Goal: Task Accomplishment & Management: Manage account settings

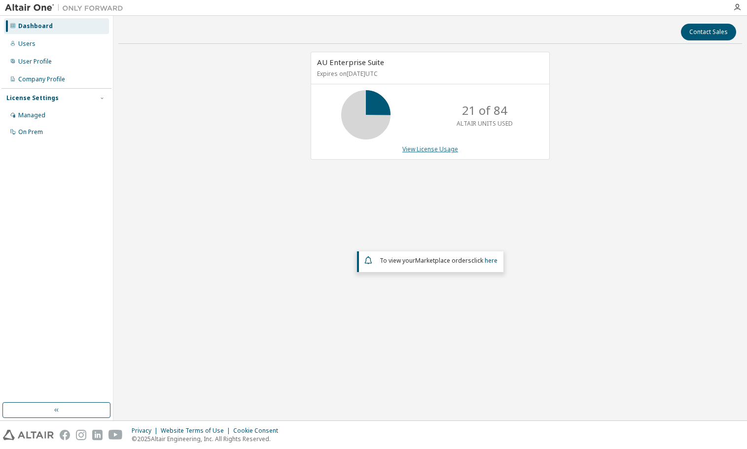
click at [415, 151] on link "View License Usage" at bounding box center [430, 149] width 56 height 8
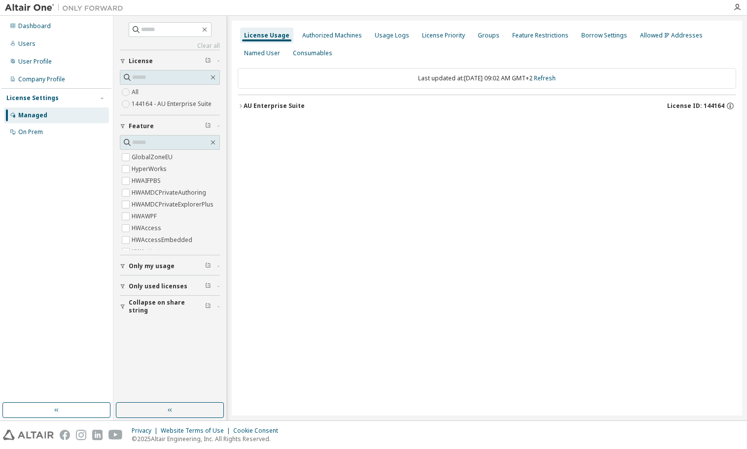
click at [242, 106] on icon "button" at bounding box center [241, 106] width 6 height 6
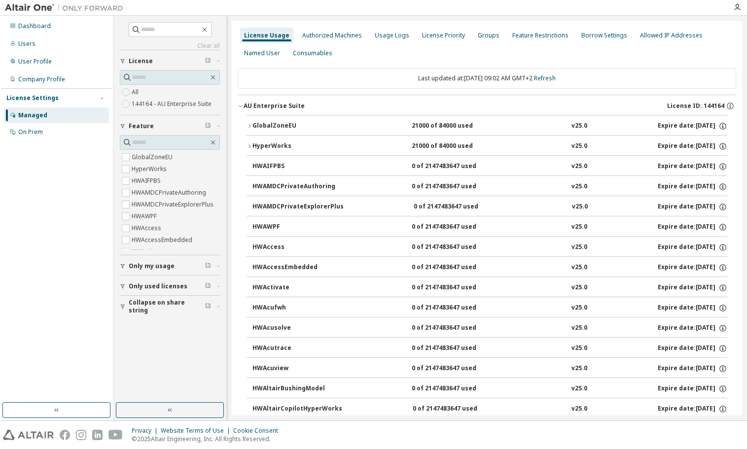
click at [251, 125] on icon "button" at bounding box center [250, 126] width 6 height 6
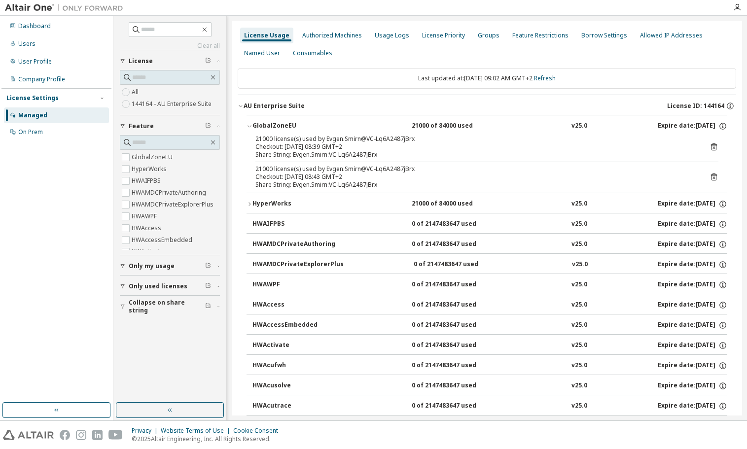
click at [247, 124] on icon "button" at bounding box center [250, 126] width 6 height 6
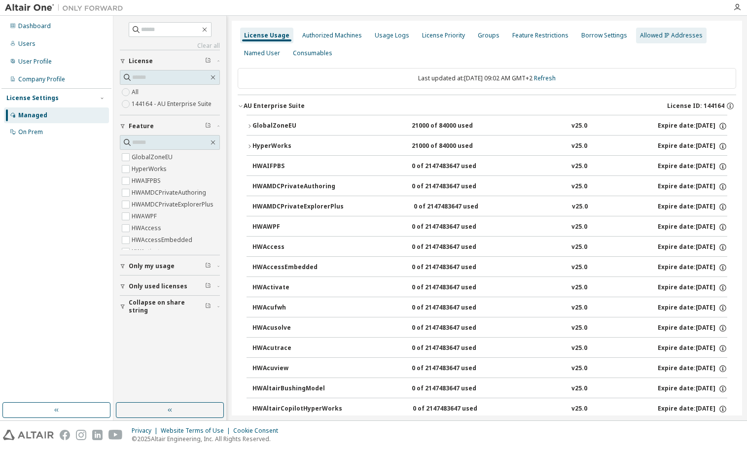
click at [521, 34] on div "Feature Restrictions" at bounding box center [540, 36] width 56 height 8
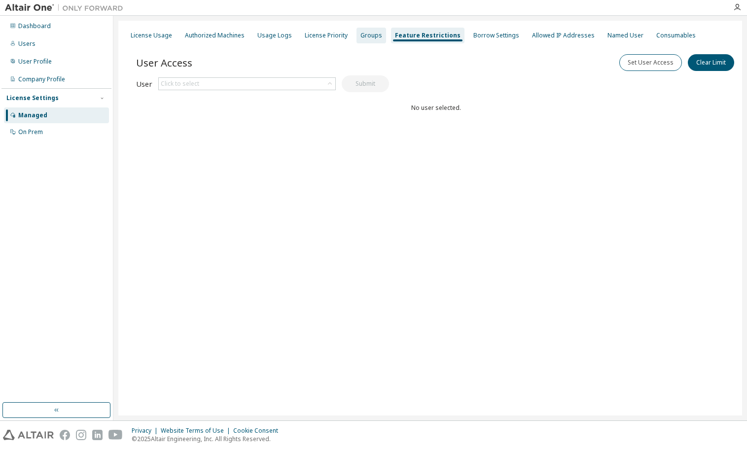
click at [360, 33] on div "Groups" at bounding box center [371, 36] width 22 height 8
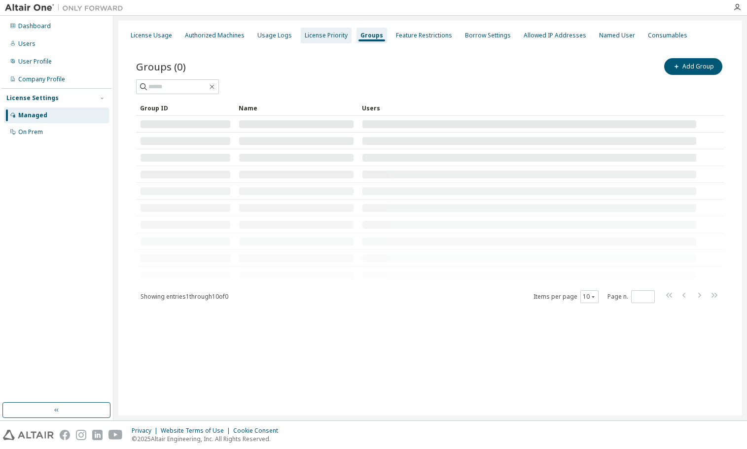
click at [319, 32] on div "License Priority" at bounding box center [326, 36] width 43 height 8
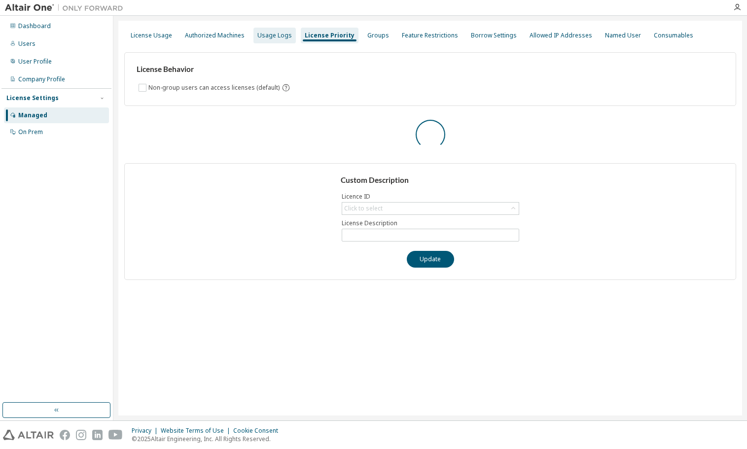
click at [273, 38] on div "Usage Logs" at bounding box center [274, 36] width 35 height 8
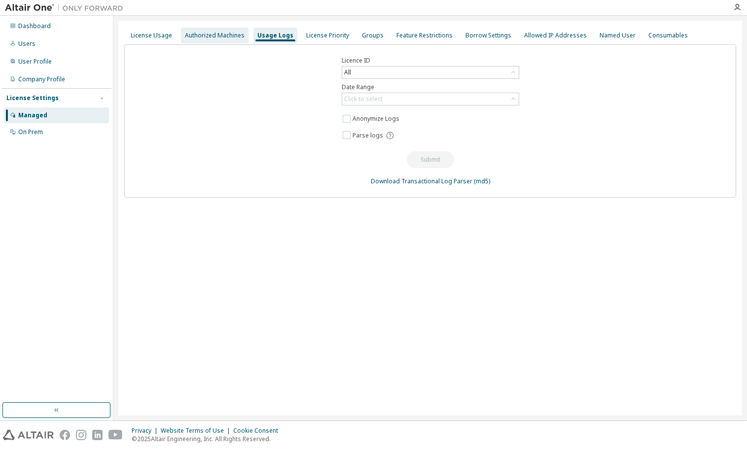
click at [224, 35] on div "Authorized Machines" at bounding box center [215, 36] width 60 height 8
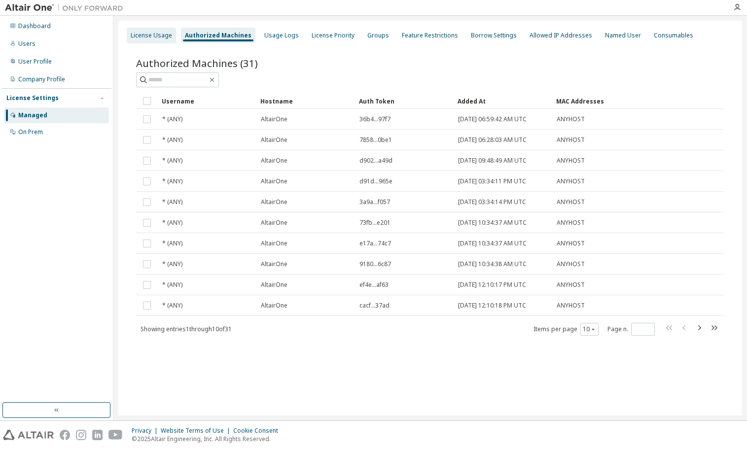
click at [165, 36] on div "License Usage" at bounding box center [151, 36] width 41 height 8
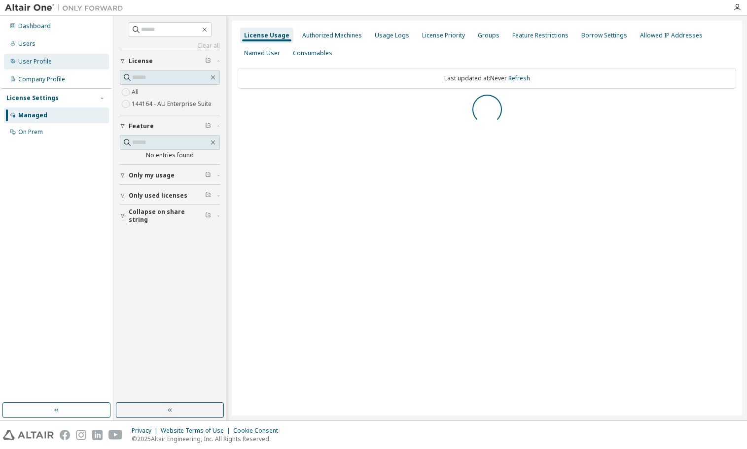
click at [25, 61] on div "User Profile" at bounding box center [35, 62] width 34 height 8
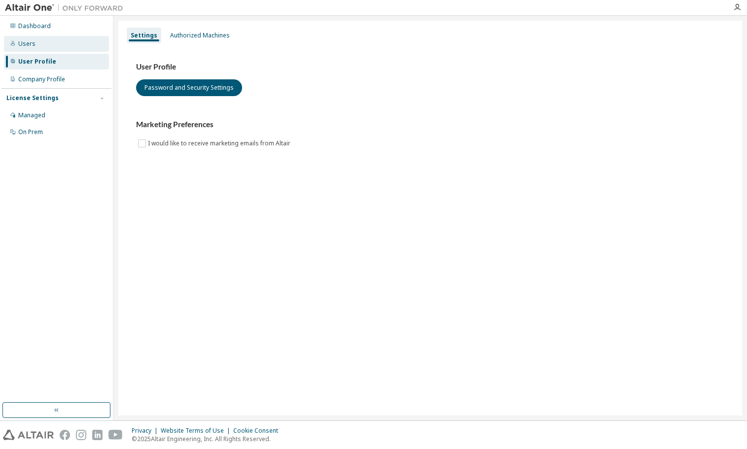
click at [35, 43] on div "Users" at bounding box center [56, 44] width 105 height 16
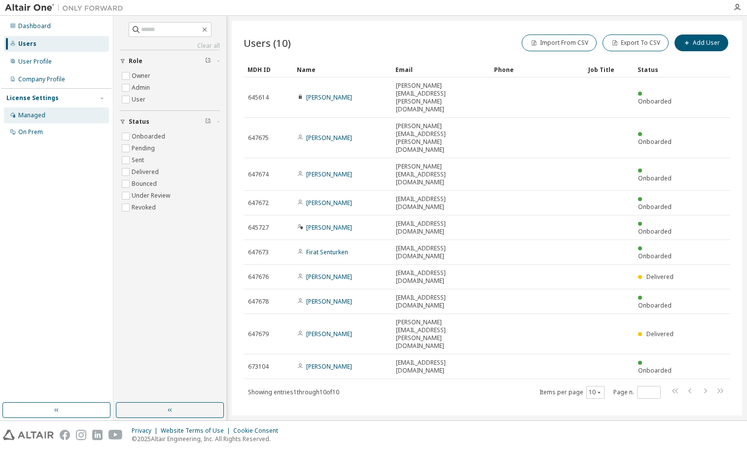
click at [31, 115] on div "Managed" at bounding box center [31, 115] width 27 height 8
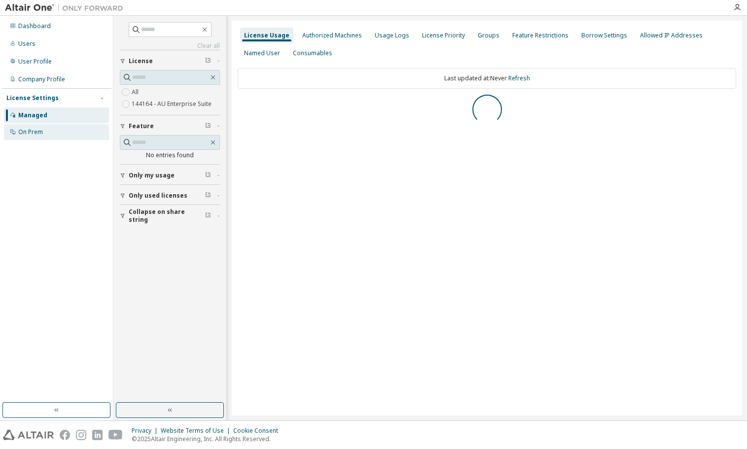
click at [32, 133] on div "On Prem" at bounding box center [30, 132] width 25 height 8
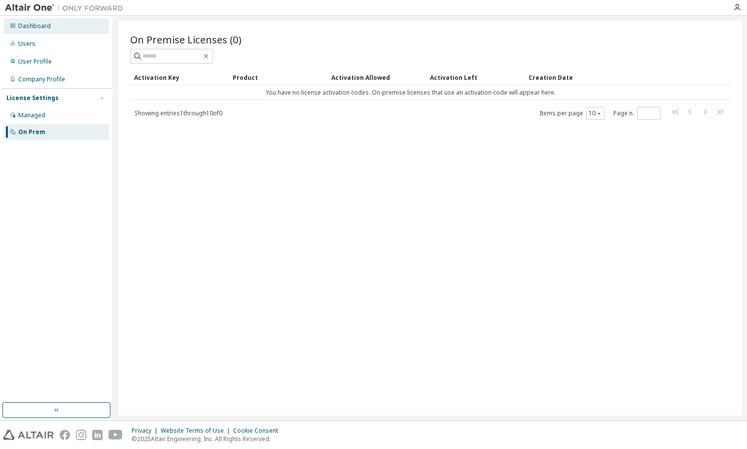
click at [34, 25] on div "Dashboard" at bounding box center [34, 26] width 33 height 8
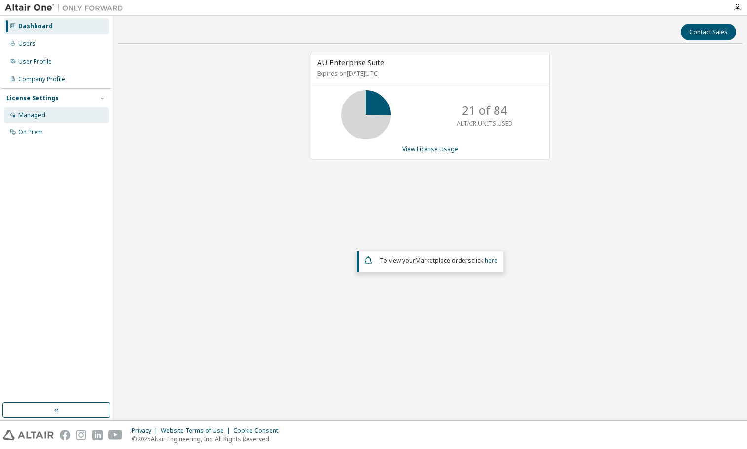
click at [35, 115] on div "Managed" at bounding box center [31, 115] width 27 height 8
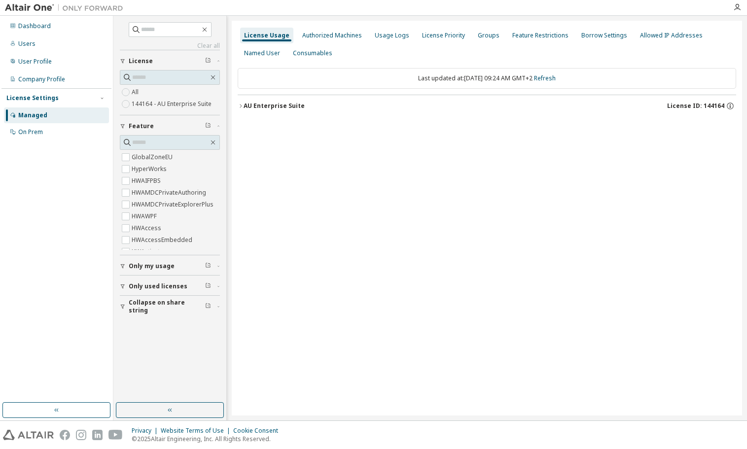
click at [244, 106] on div "AU Enterprise Suite" at bounding box center [274, 106] width 61 height 8
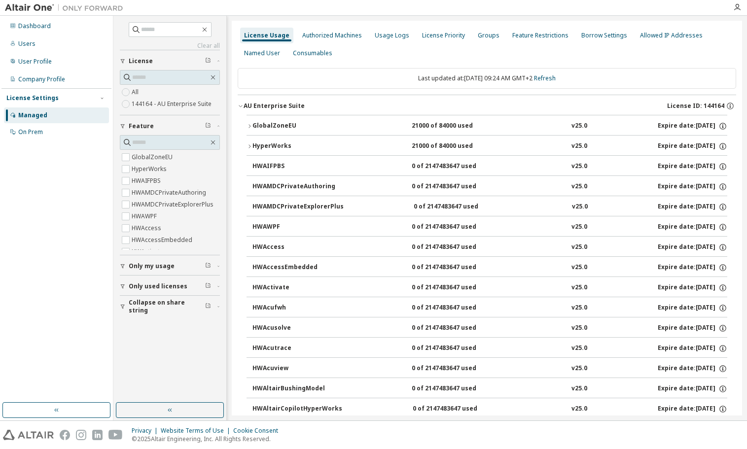
click at [268, 124] on div "GlobalZoneEU" at bounding box center [296, 126] width 89 height 9
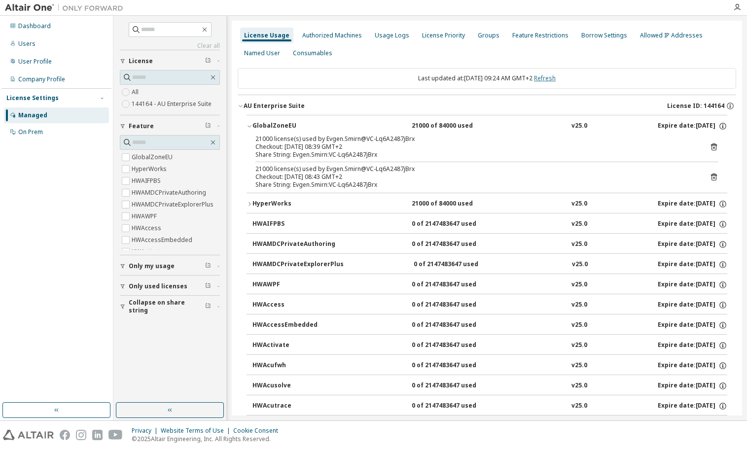
click at [552, 75] on link "Refresh" at bounding box center [545, 78] width 22 height 8
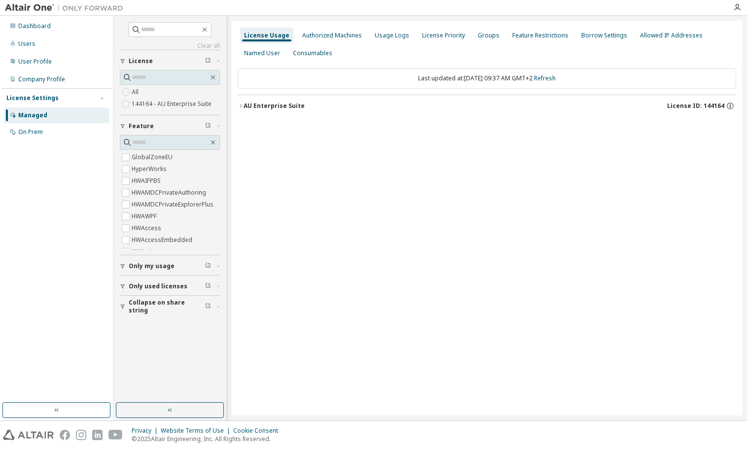
click at [239, 107] on icon "button" at bounding box center [241, 106] width 6 height 6
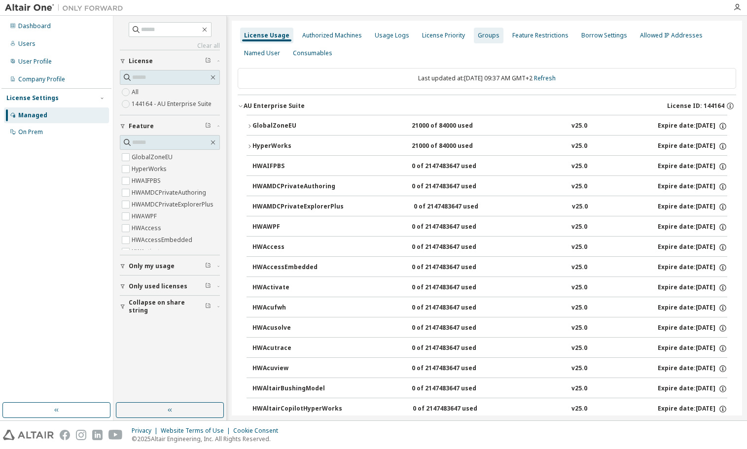
click at [375, 33] on div "Usage Logs" at bounding box center [392, 36] width 35 height 8
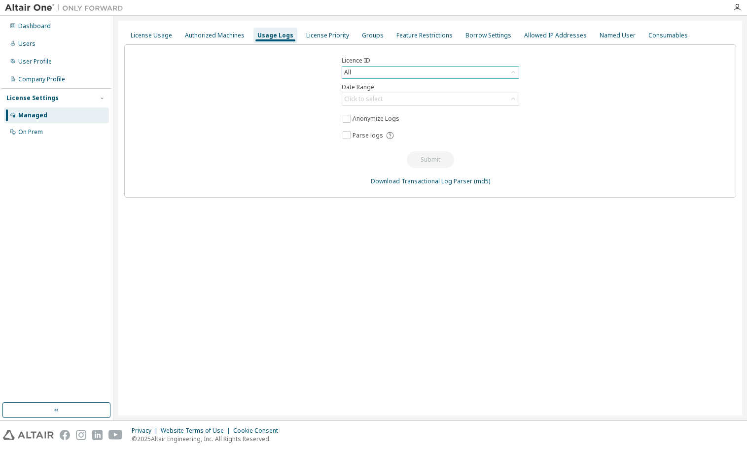
click at [382, 74] on div "All" at bounding box center [430, 73] width 177 height 12
click at [380, 108] on li "144164 - AU Enterprise Suite" at bounding box center [430, 112] width 175 height 13
click at [380, 105] on div "Click to select" at bounding box center [430, 99] width 177 height 12
click at [324, 93] on div "Licence ID 144164 - AU Enterprise Suite Date Range Click to select Last 30 days…" at bounding box center [430, 120] width 612 height 153
click at [365, 104] on div "Click to select" at bounding box center [363, 99] width 41 height 11
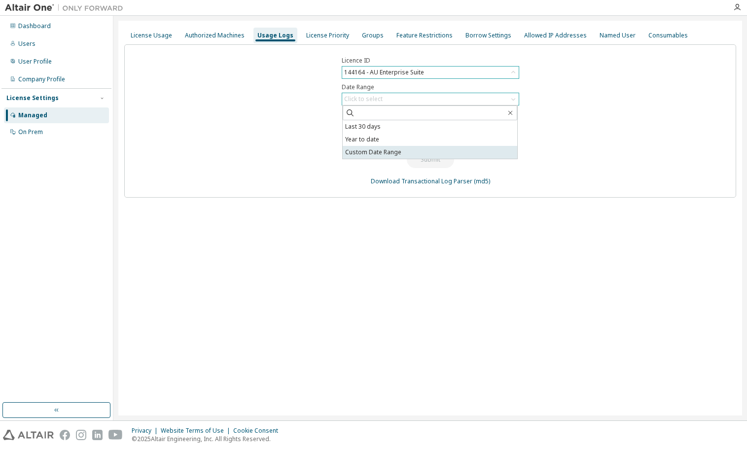
click at [373, 151] on li "Custom Date Range" at bounding box center [430, 152] width 175 height 13
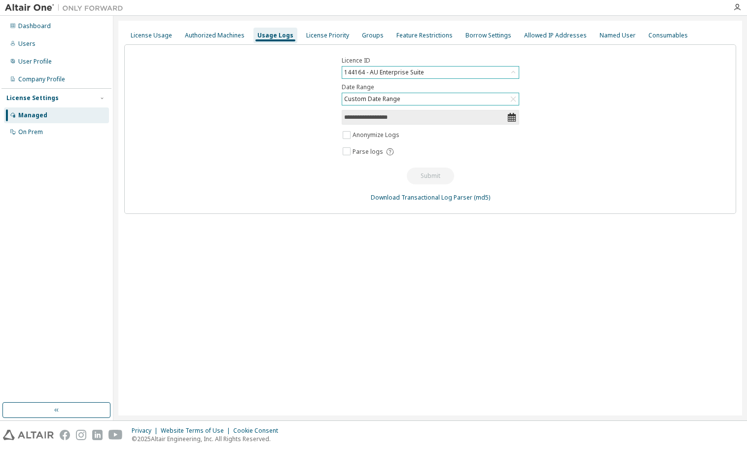
click at [372, 123] on span "**********" at bounding box center [430, 117] width 177 height 15
click at [392, 120] on input "**********" at bounding box center [425, 117] width 163 height 10
select select "*"
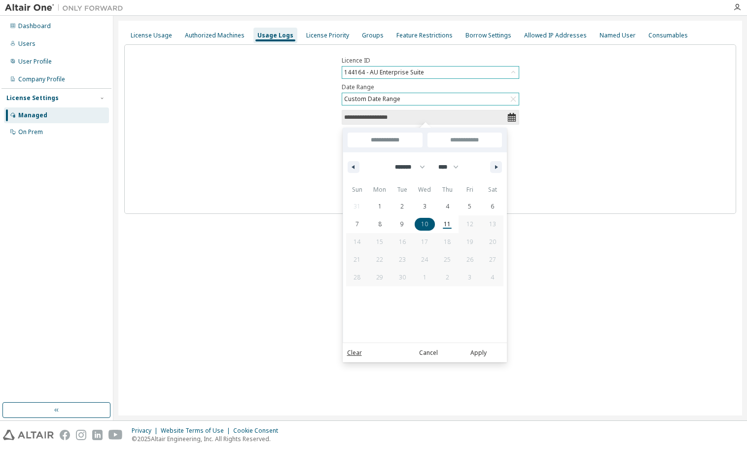
click at [429, 220] on span "10" at bounding box center [425, 224] width 23 height 13
type input "*"
type input "**********"
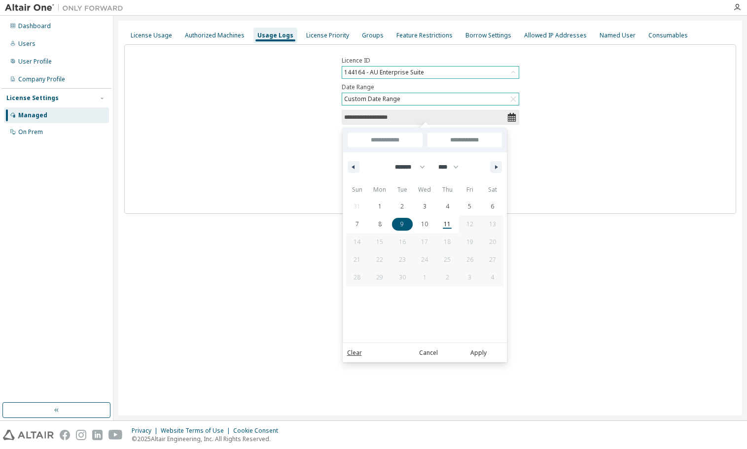
click at [401, 223] on span "9" at bounding box center [401, 224] width 3 height 18
type input "**********"
click at [442, 222] on span "11" at bounding box center [447, 224] width 23 height 13
type input "*"
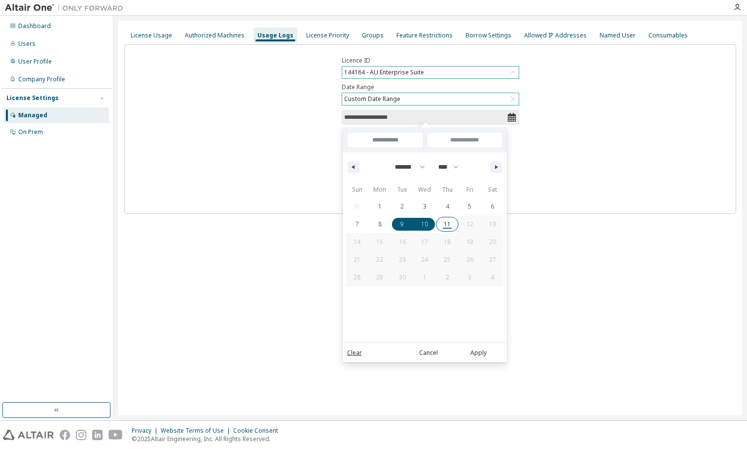
type input "**********"
click at [408, 222] on span "9" at bounding box center [402, 224] width 23 height 13
type input "*"
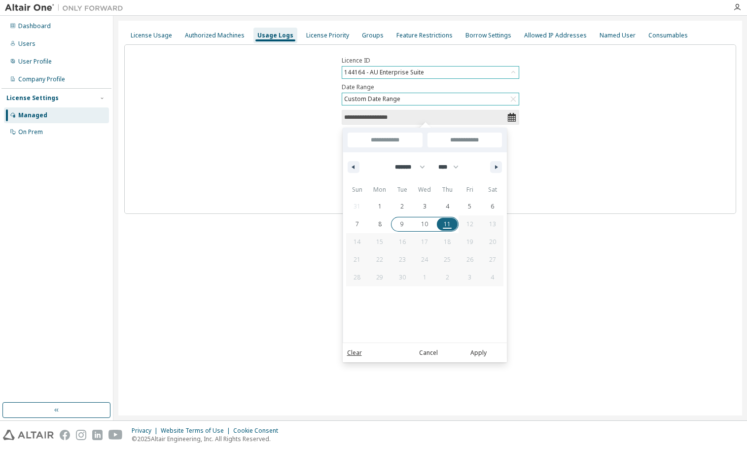
type input "**********"
click at [480, 354] on button "Apply" at bounding box center [478, 353] width 47 height 11
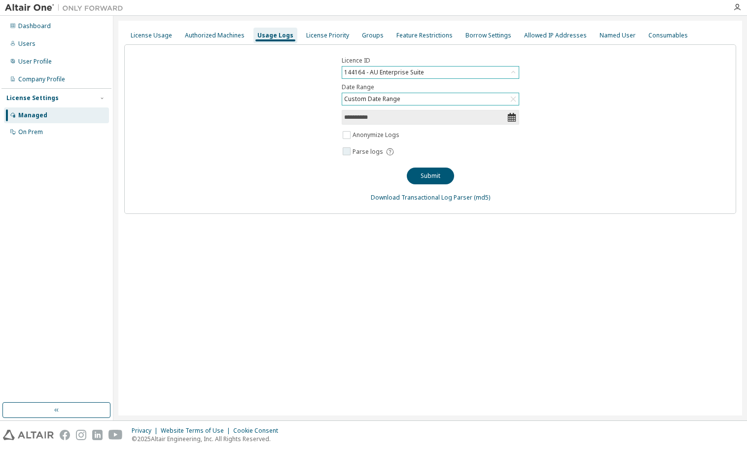
click at [357, 155] on span "Parse logs" at bounding box center [368, 152] width 31 height 8
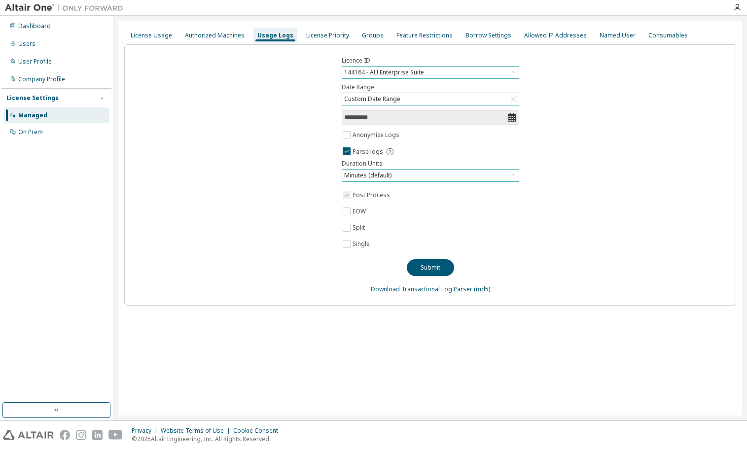
click at [391, 177] on div "Minutes (default)" at bounding box center [368, 175] width 50 height 11
click at [383, 202] on li "Minutes (default)" at bounding box center [430, 203] width 175 height 13
click at [390, 153] on icon at bounding box center [390, 151] width 9 height 9
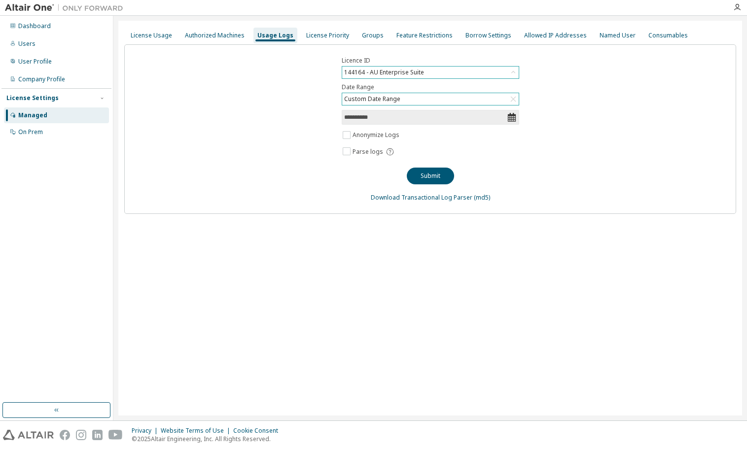
click at [364, 162] on div "**********" at bounding box center [430, 129] width 612 height 170
click at [354, 150] on span "Parse logs" at bounding box center [368, 152] width 31 height 8
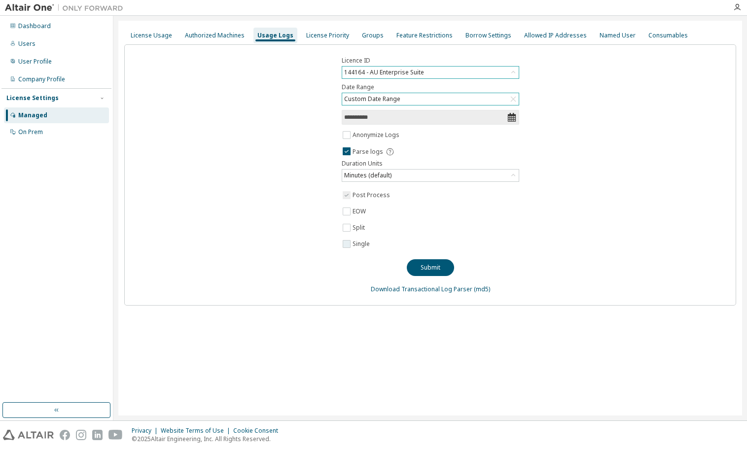
click at [353, 243] on label "Single" at bounding box center [362, 244] width 19 height 12
click at [438, 272] on button "Submit" at bounding box center [430, 267] width 47 height 17
click at [140, 41] on div "License Usage" at bounding box center [151, 36] width 49 height 16
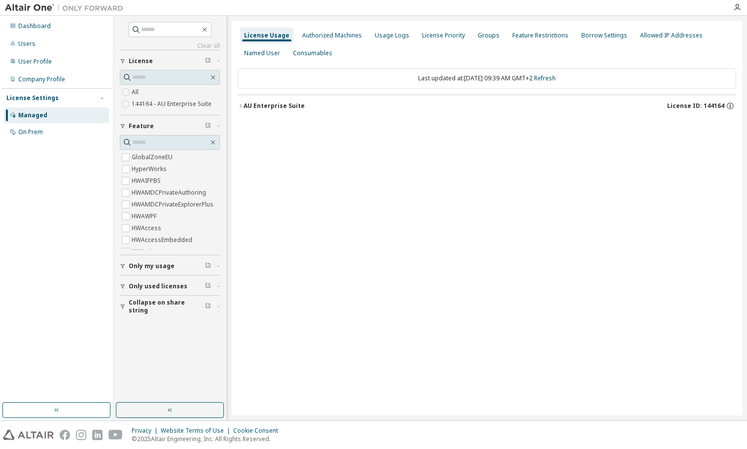
click at [162, 104] on label "144164 - AU Enterprise Suite" at bounding box center [173, 104] width 82 height 12
click at [239, 106] on icon "button" at bounding box center [241, 106] width 6 height 6
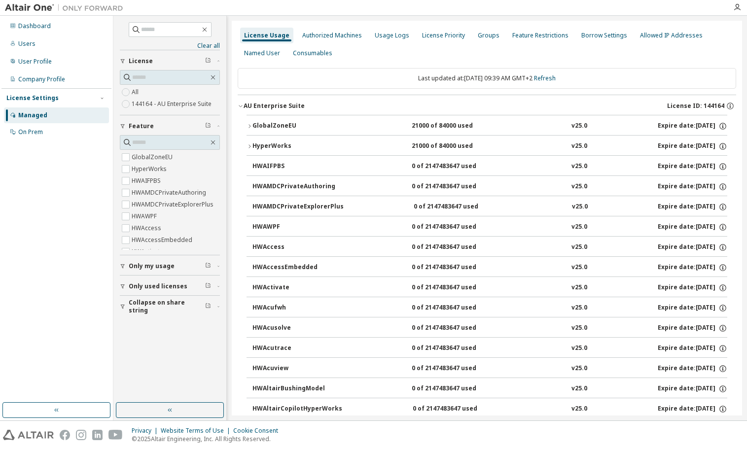
click at [248, 122] on button "GlobalZoneEU 21000 of 84000 used v25.0 Expire date: [DATE]" at bounding box center [487, 126] width 481 height 22
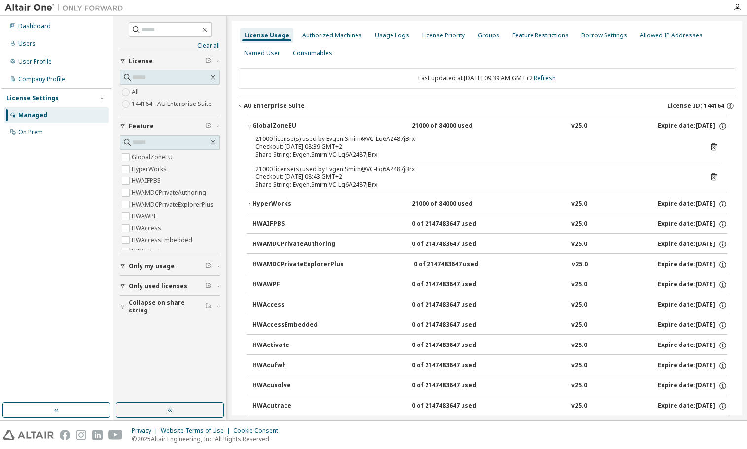
click at [247, 126] on icon "button" at bounding box center [250, 126] width 6 height 6
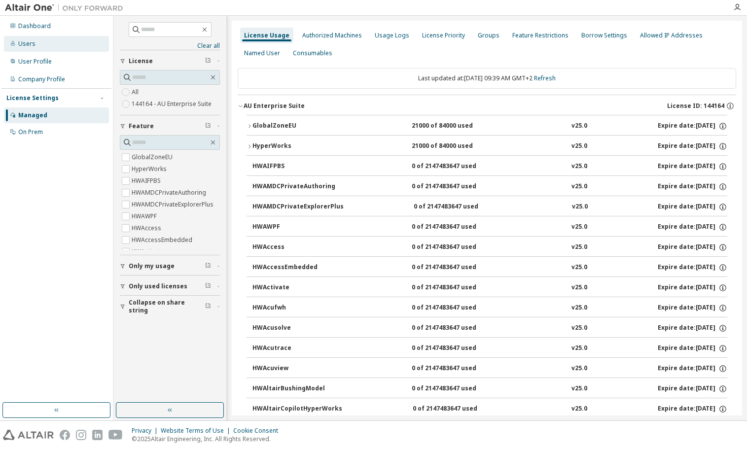
click at [30, 43] on div "Users" at bounding box center [26, 44] width 17 height 8
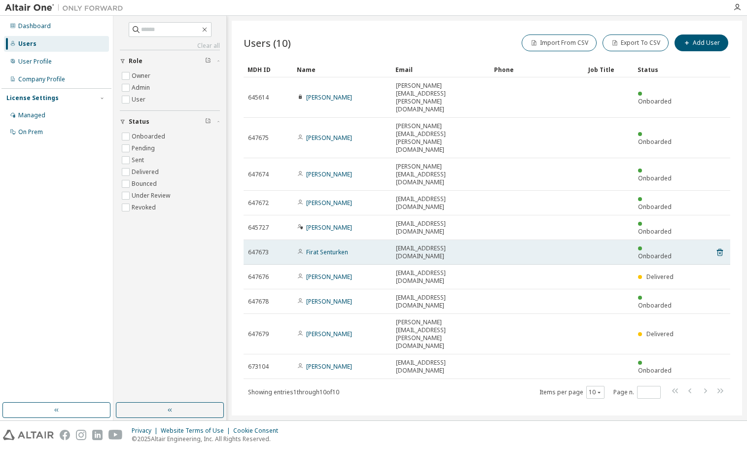
click at [262, 248] on span "647673" at bounding box center [258, 252] width 21 height 8
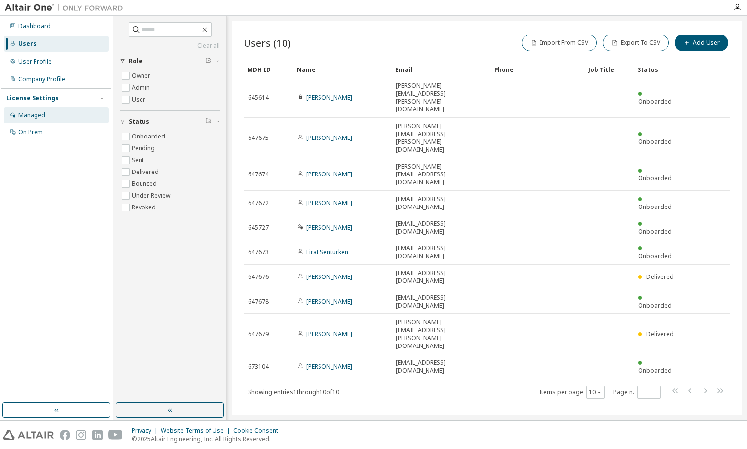
click at [39, 119] on div "Managed" at bounding box center [31, 115] width 27 height 8
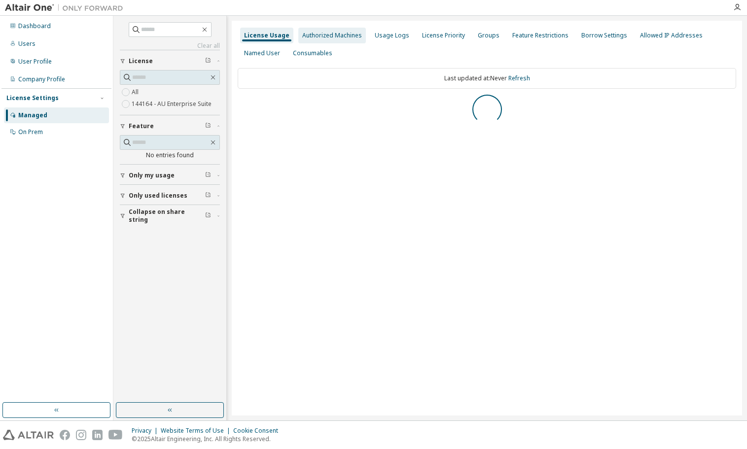
click at [338, 38] on div "Authorized Machines" at bounding box center [332, 36] width 60 height 8
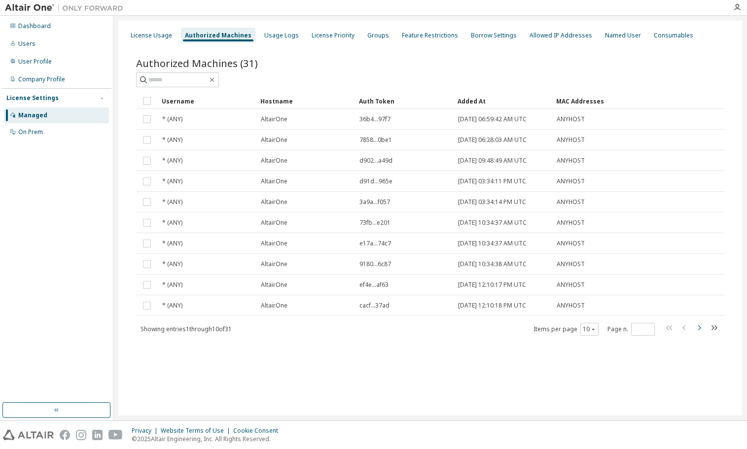
click at [697, 326] on icon "button" at bounding box center [699, 328] width 12 height 12
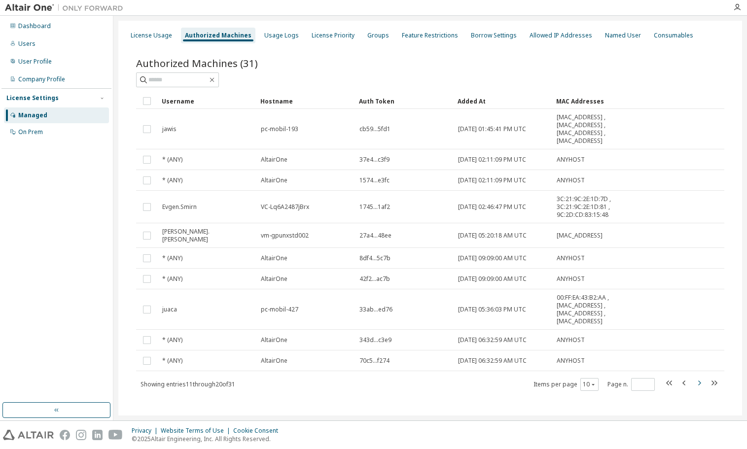
click at [695, 377] on icon "button" at bounding box center [699, 383] width 12 height 12
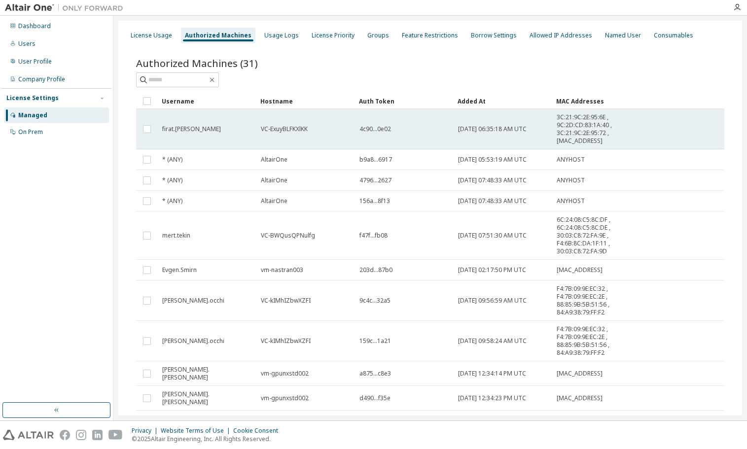
scroll to position [39, 0]
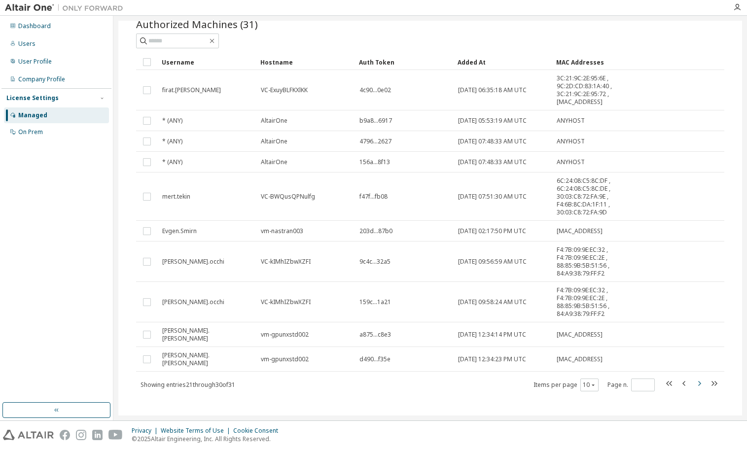
click at [697, 378] on icon "button" at bounding box center [699, 384] width 12 height 12
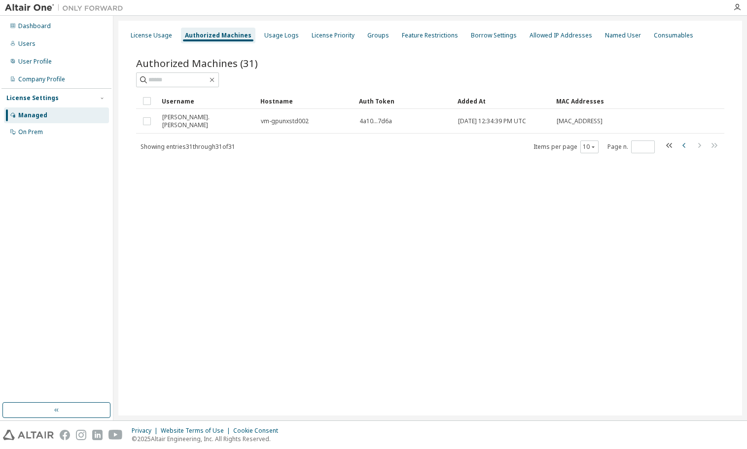
click at [683, 140] on icon "button" at bounding box center [684, 146] width 12 height 12
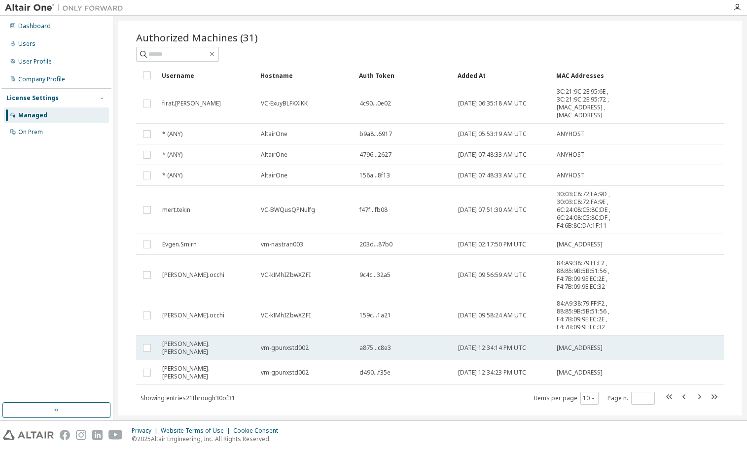
scroll to position [39, 0]
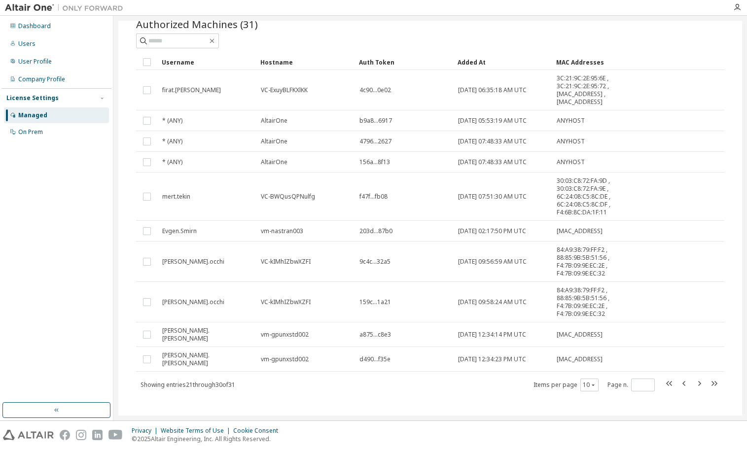
click at [694, 378] on icon "button" at bounding box center [699, 384] width 12 height 12
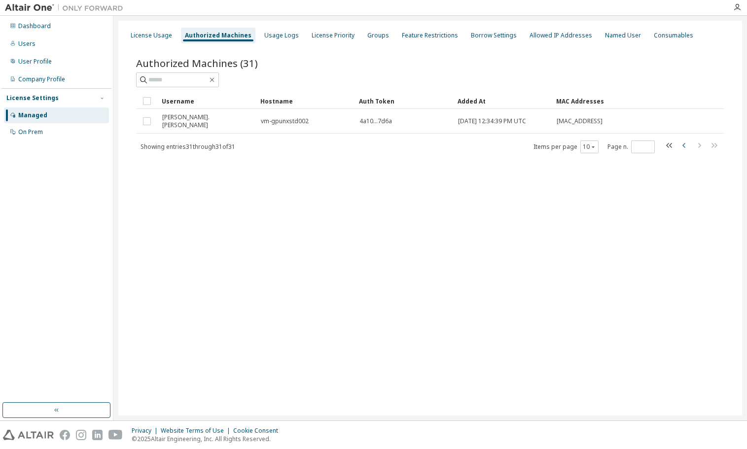
click at [683, 143] on icon "button" at bounding box center [683, 145] width 3 height 5
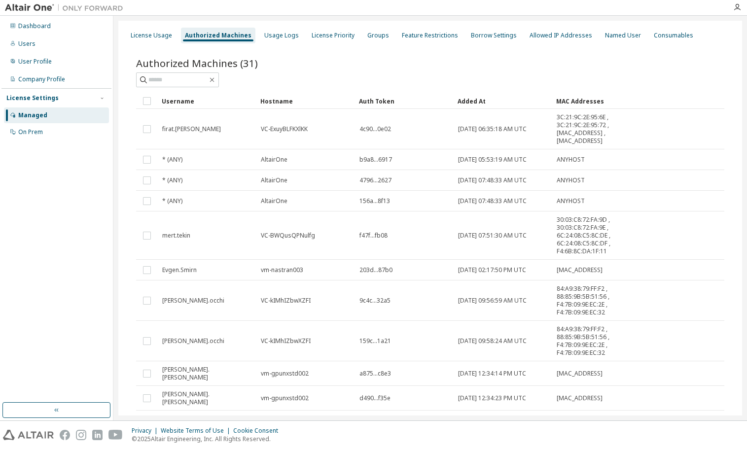
click at [680, 417] on icon "button" at bounding box center [684, 423] width 12 height 12
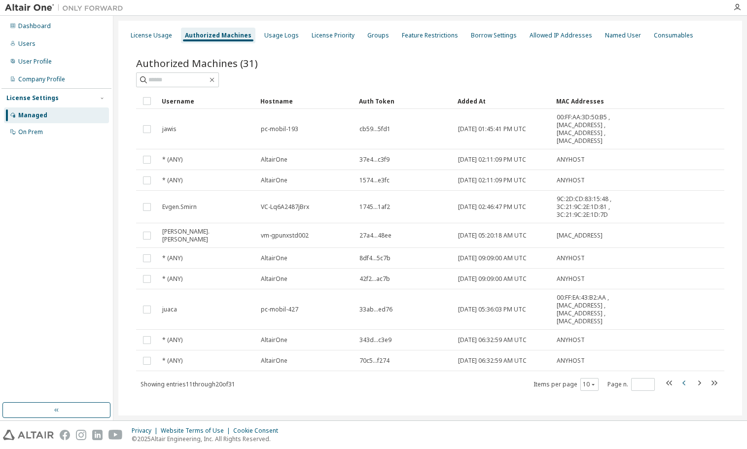
click at [685, 380] on icon "button" at bounding box center [684, 383] width 12 height 12
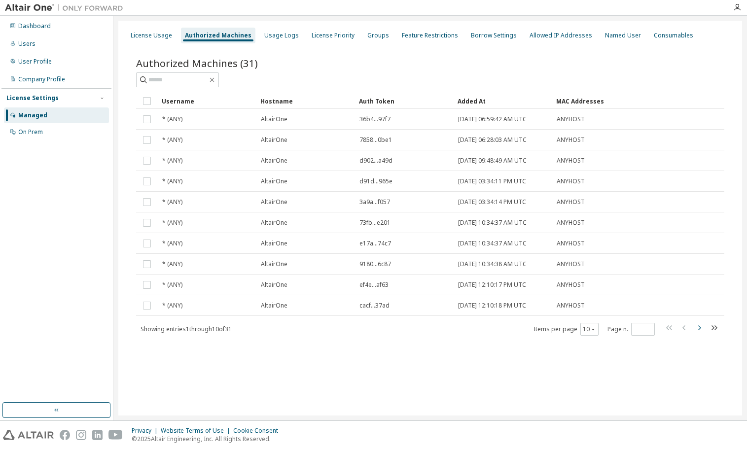
click at [699, 327] on icon "button" at bounding box center [699, 328] width 12 height 12
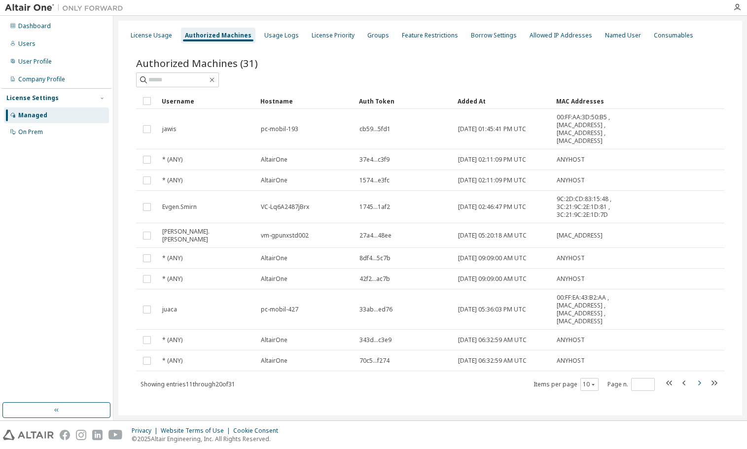
click at [699, 330] on tr "* (ANY) AltairOne 343d...c3e9 [DATE] 06:32:59 AM UTC ANYHOST" at bounding box center [430, 340] width 588 height 21
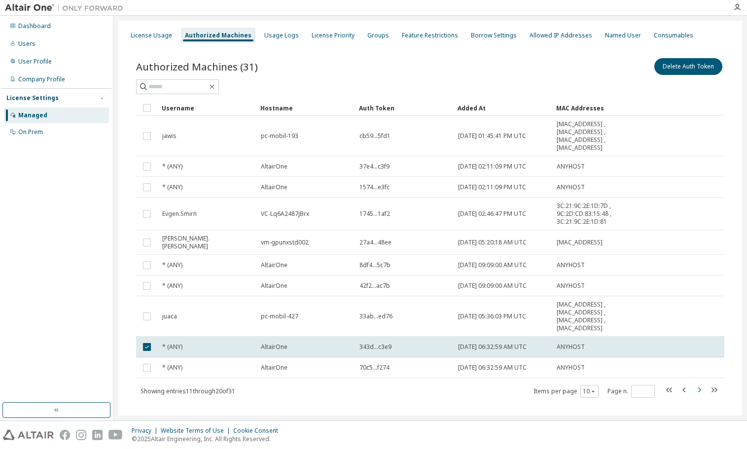
click at [695, 388] on icon "button" at bounding box center [699, 390] width 12 height 12
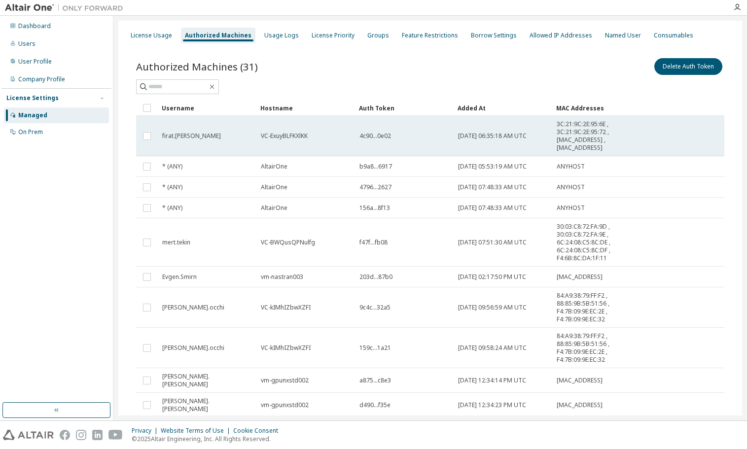
click at [180, 136] on span "firat.[PERSON_NAME]" at bounding box center [191, 136] width 59 height 8
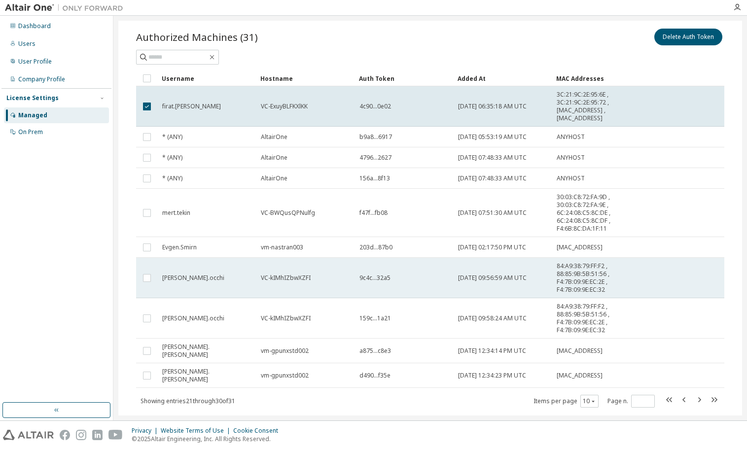
scroll to position [46, 0]
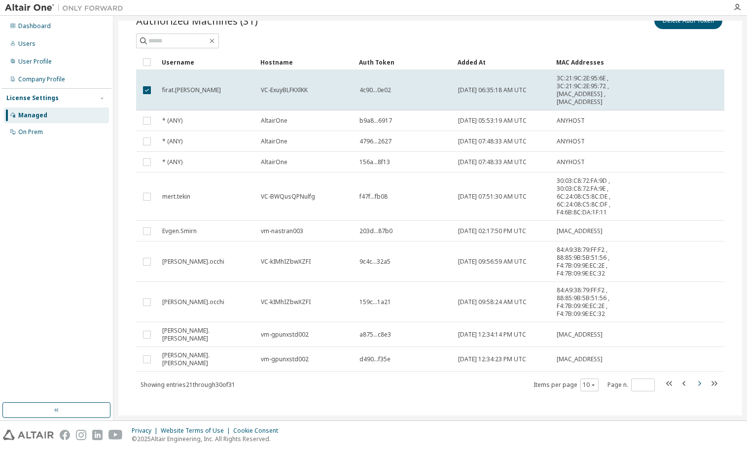
click at [699, 378] on icon "button" at bounding box center [699, 384] width 12 height 12
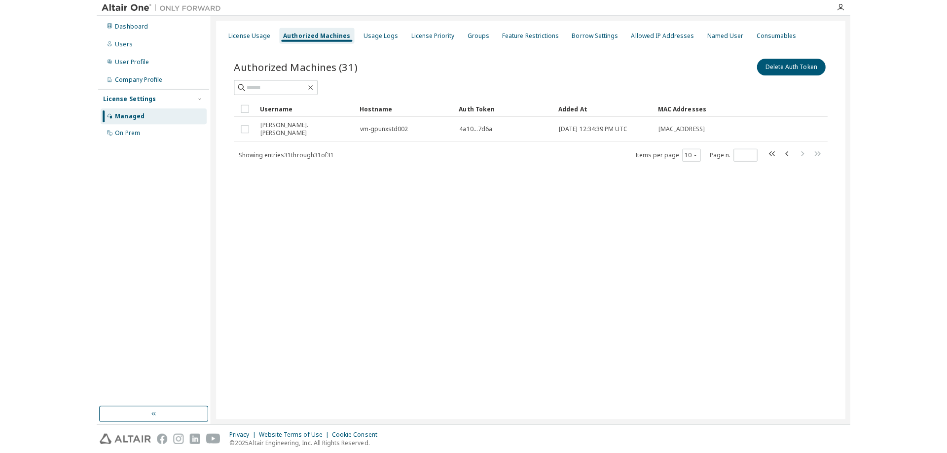
scroll to position [0, 0]
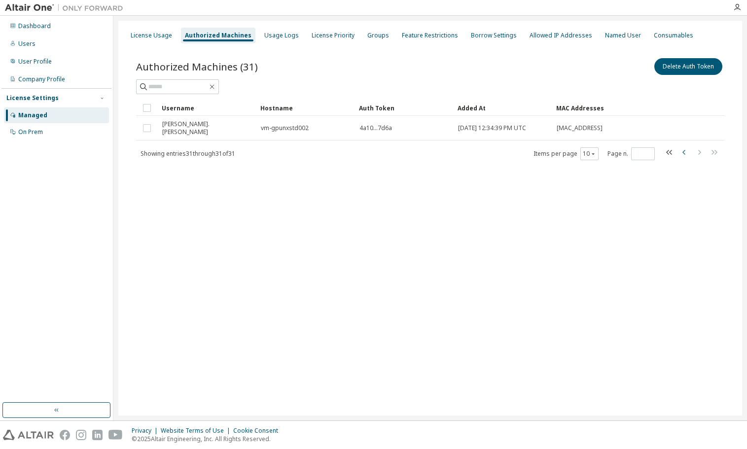
click at [682, 150] on icon "button" at bounding box center [684, 152] width 12 height 12
type input "*"
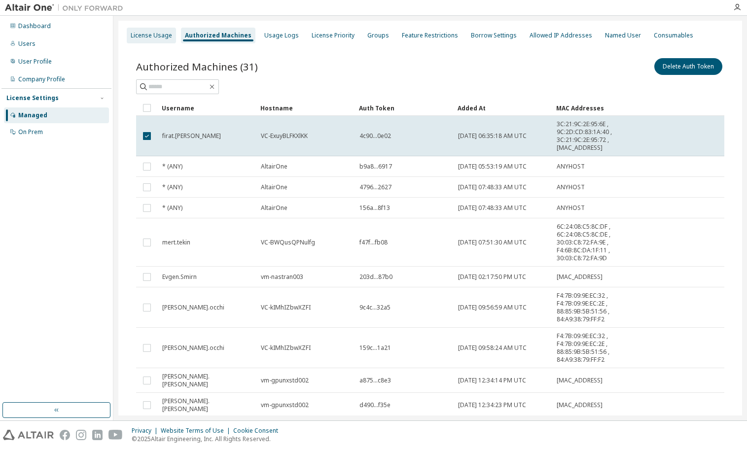
click at [131, 34] on div "License Usage" at bounding box center [151, 36] width 41 height 8
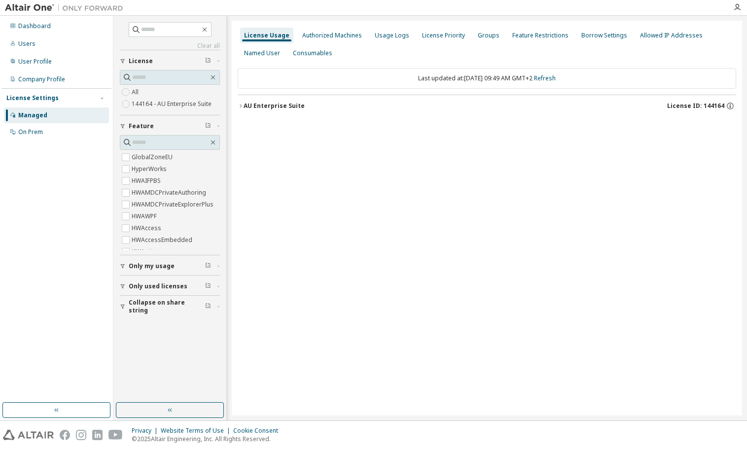
click at [242, 105] on icon "button" at bounding box center [241, 106] width 6 height 6
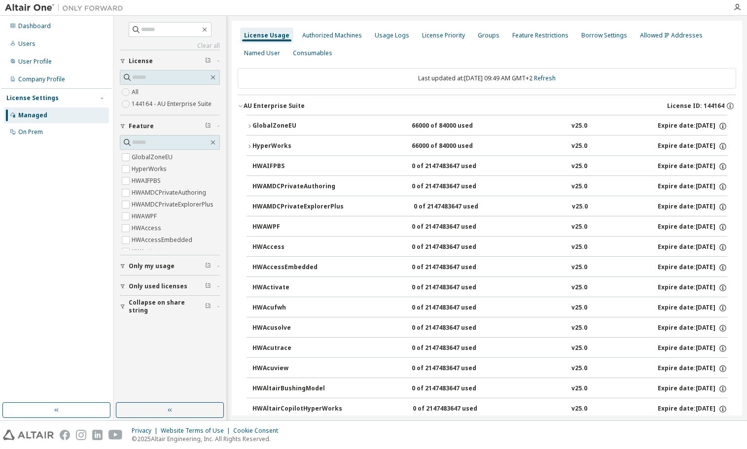
click at [249, 124] on icon "button" at bounding box center [250, 126] width 6 height 6
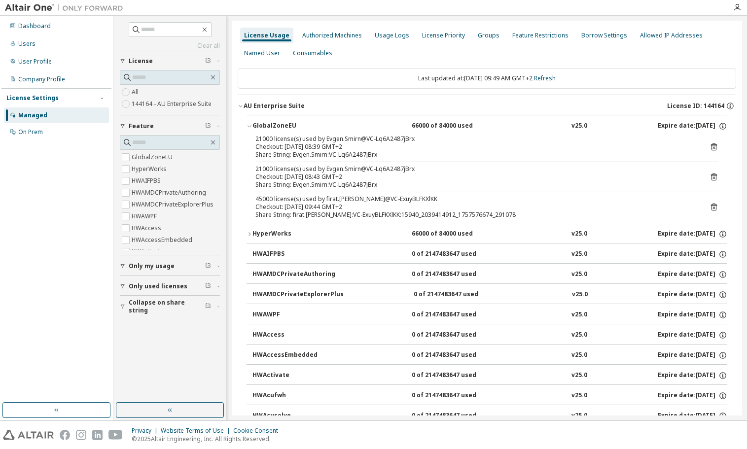
click at [78, 325] on div "Dashboard Users User Profile Company Profile License Settings Managed On Prem" at bounding box center [56, 209] width 110 height 384
click at [250, 234] on icon "button" at bounding box center [250, 234] width 6 height 6
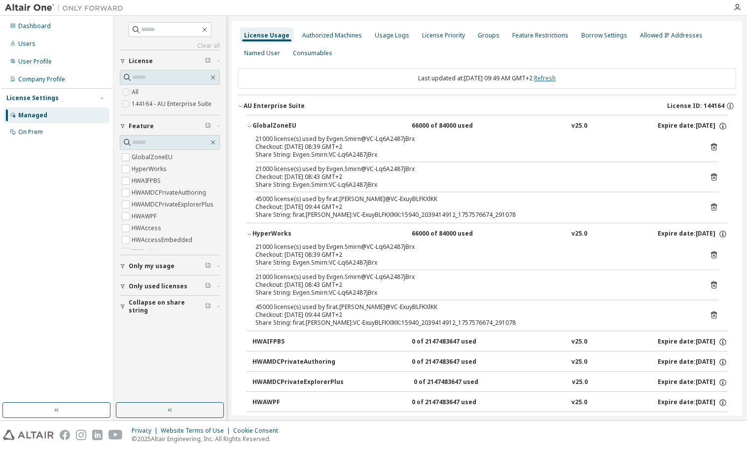
click at [554, 79] on link "Refresh" at bounding box center [545, 78] width 22 height 8
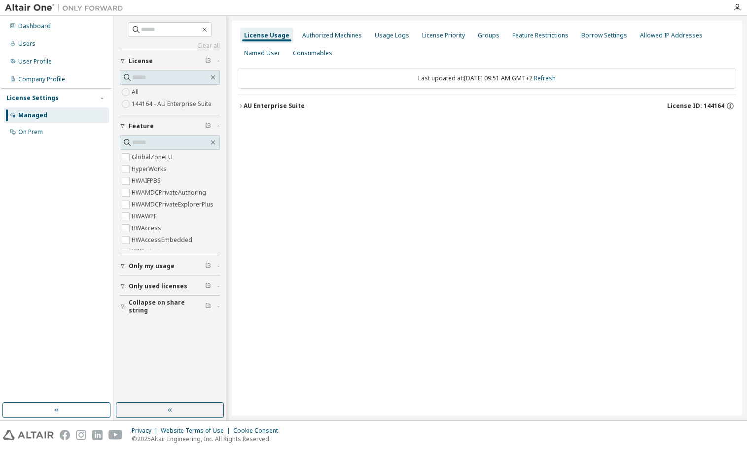
click at [237, 104] on div "License Usage Authorized Machines Usage Logs License Priority Groups Feature Re…" at bounding box center [487, 218] width 510 height 395
click at [240, 105] on icon "button" at bounding box center [241, 106] width 6 height 6
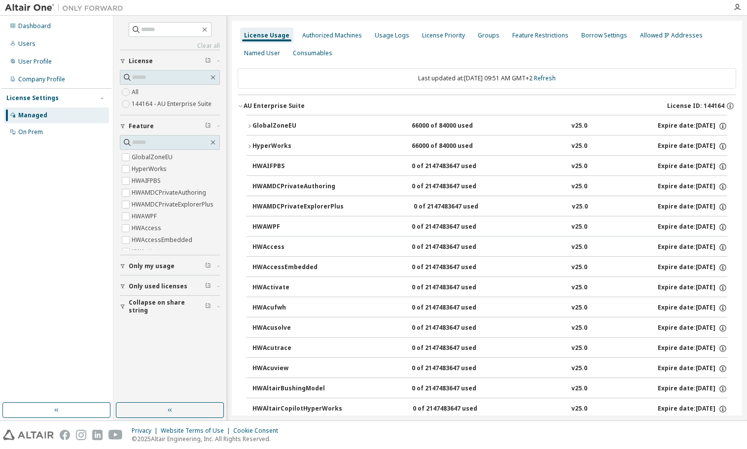
click at [250, 145] on icon "button" at bounding box center [250, 146] width 6 height 6
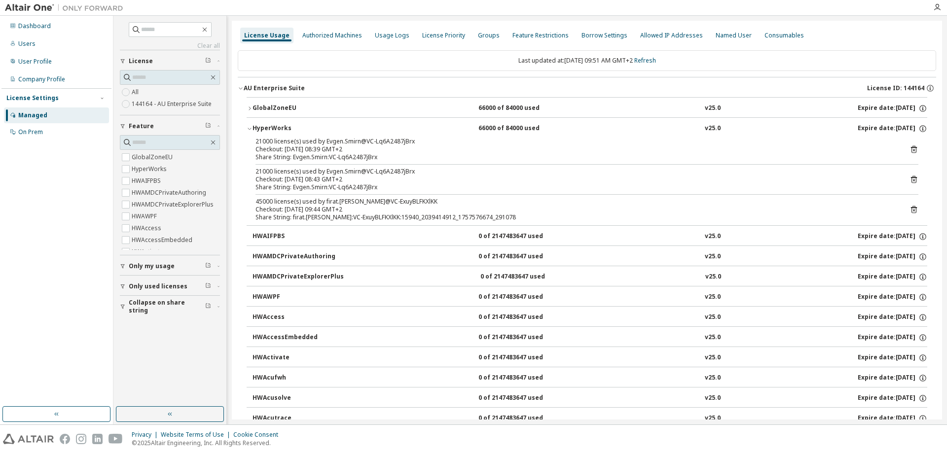
click at [746, 210] on icon at bounding box center [913, 210] width 2 height 2
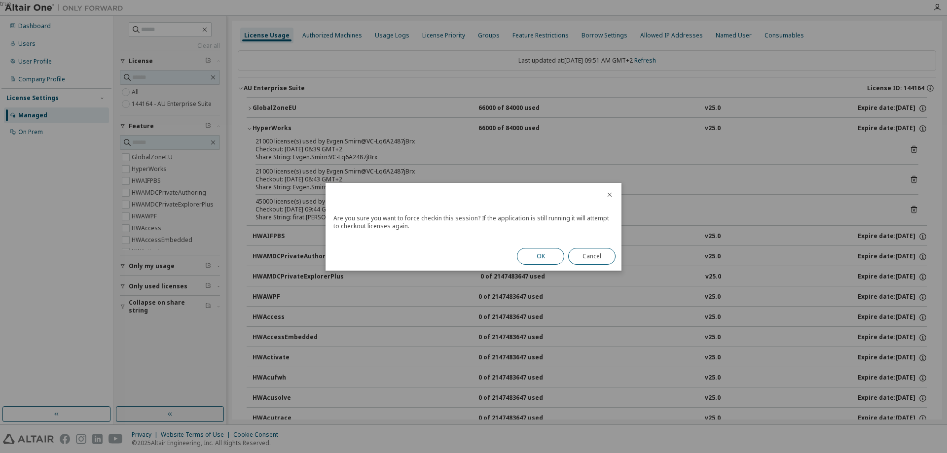
click at [541, 257] on button "OK" at bounding box center [540, 256] width 47 height 17
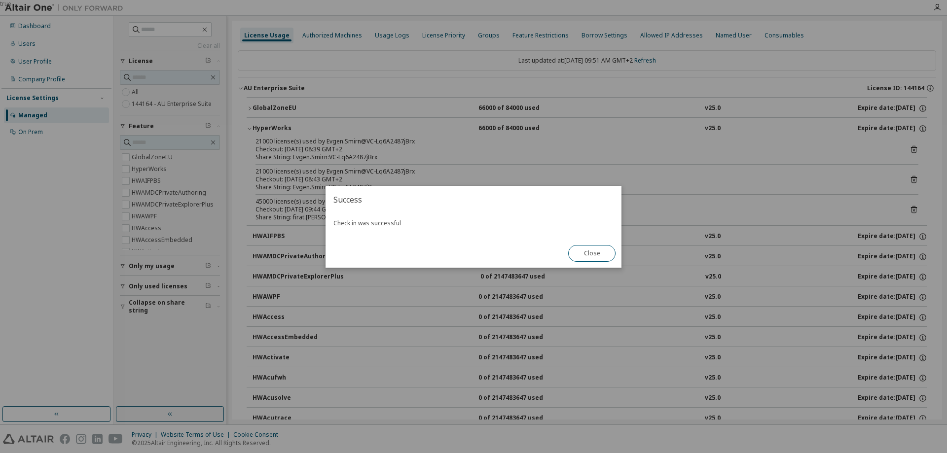
click at [589, 255] on button "Close" at bounding box center [591, 253] width 47 height 17
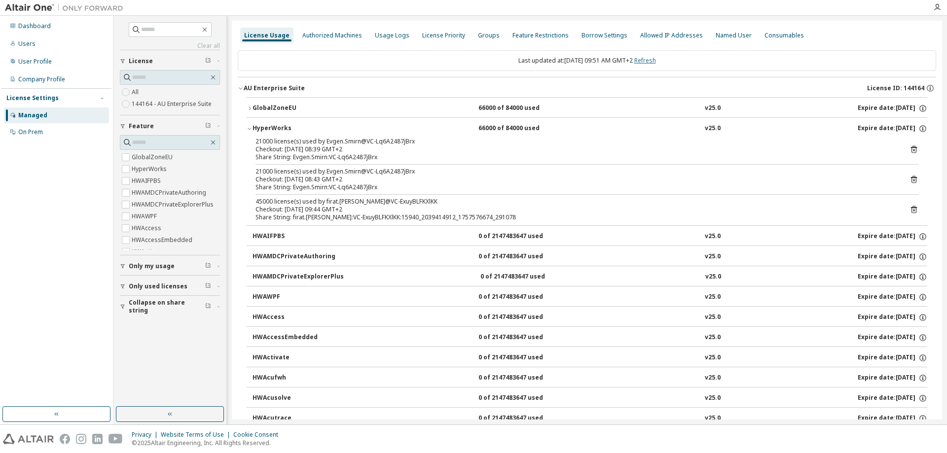
click at [655, 63] on link "Refresh" at bounding box center [645, 60] width 22 height 8
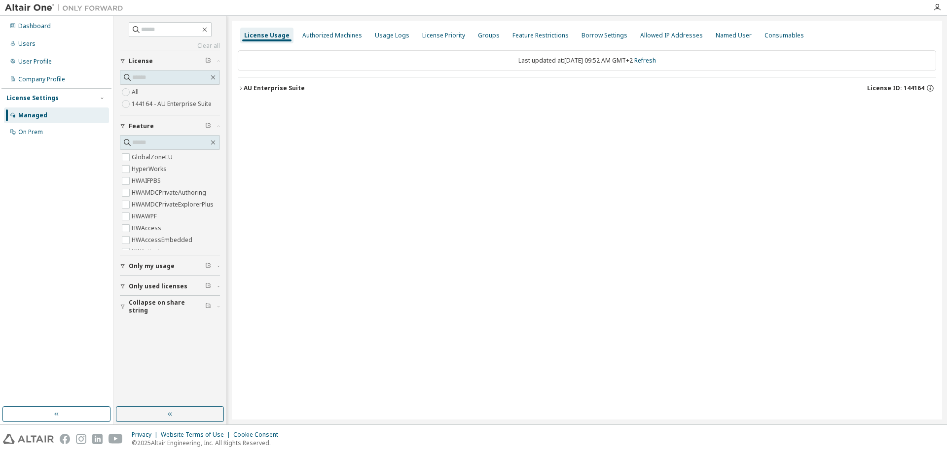
click at [240, 90] on icon "button" at bounding box center [241, 88] width 6 height 6
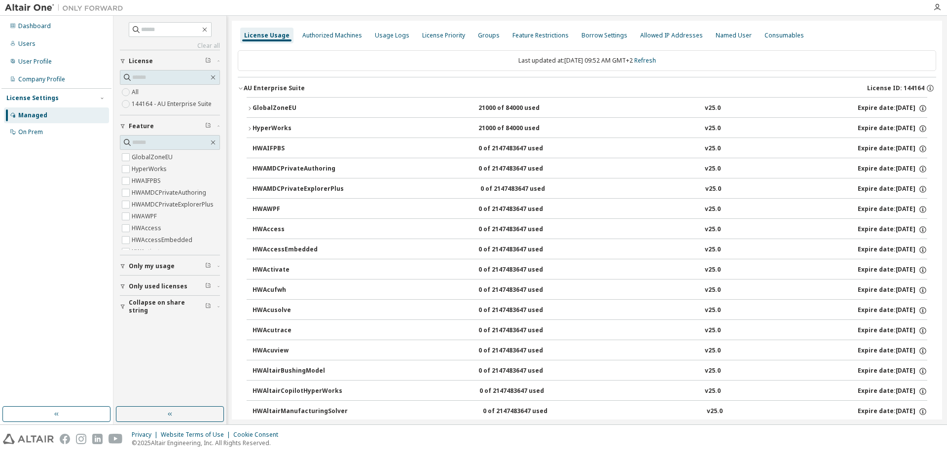
click at [249, 108] on icon "button" at bounding box center [250, 109] width 6 height 6
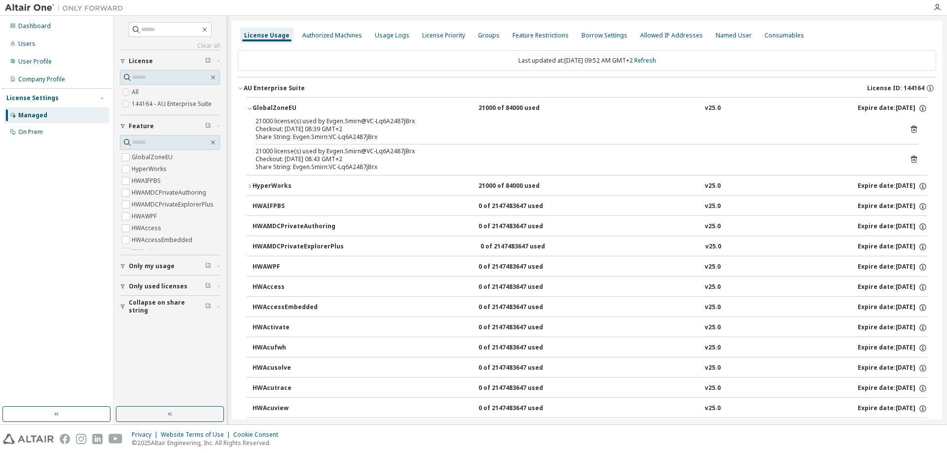
click at [250, 184] on icon "button" at bounding box center [250, 186] width 6 height 6
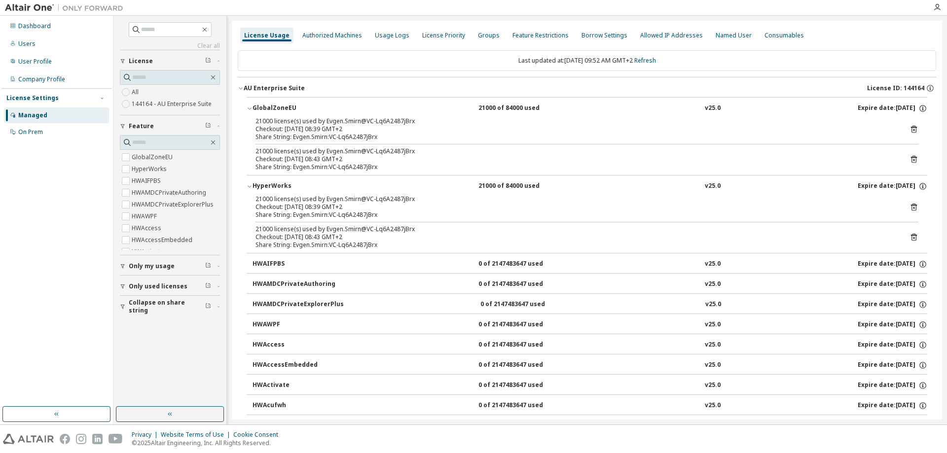
click at [250, 185] on icon "button" at bounding box center [250, 186] width 6 height 6
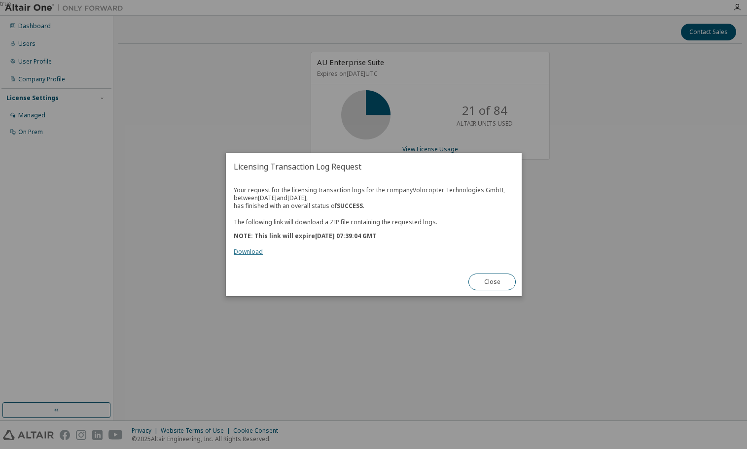
click at [248, 254] on link "Download" at bounding box center [248, 252] width 29 height 8
click at [491, 285] on button "Close" at bounding box center [491, 282] width 47 height 17
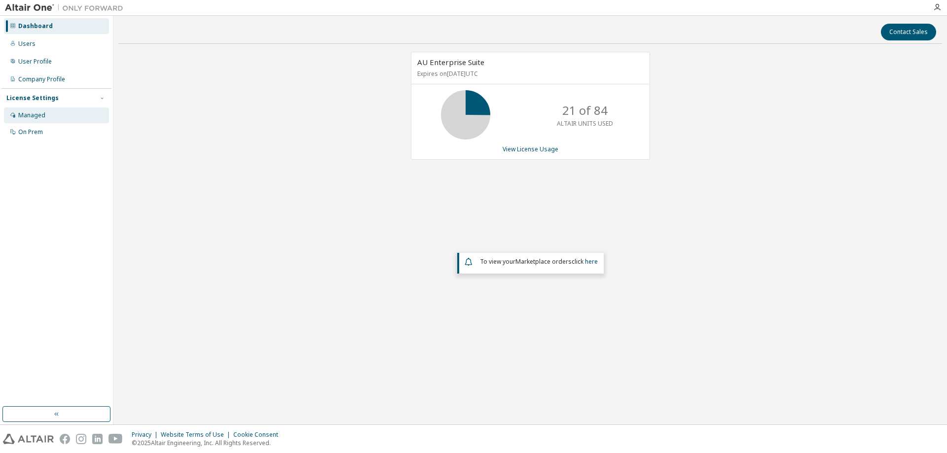
click at [33, 115] on div "Managed" at bounding box center [31, 115] width 27 height 8
